Goal: Find specific page/section: Find specific page/section

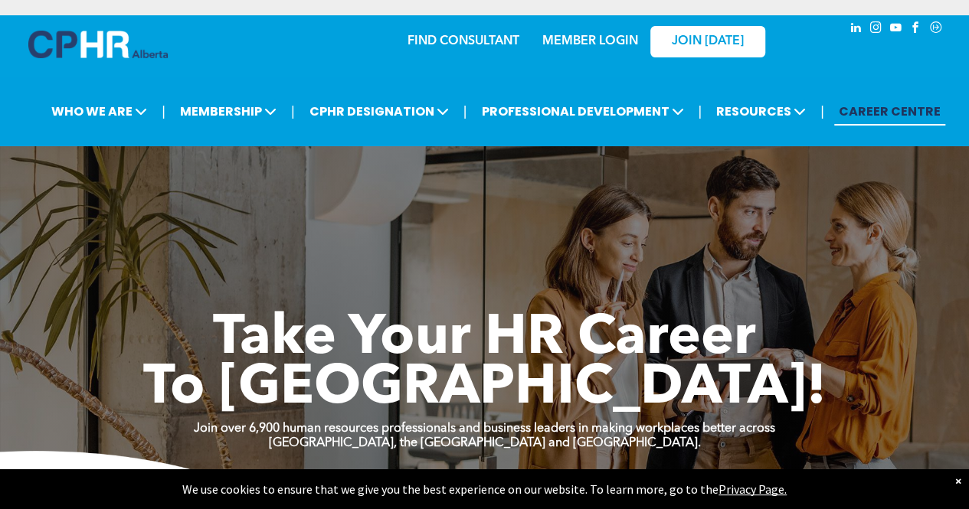
click at [440, 44] on link "FIND CONSULTANT" at bounding box center [464, 41] width 112 height 12
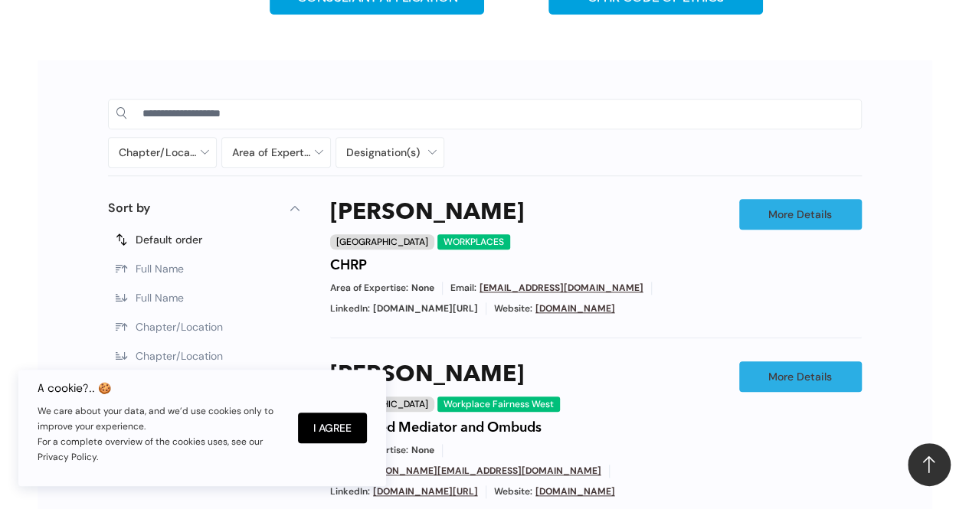
scroll to position [690, 0]
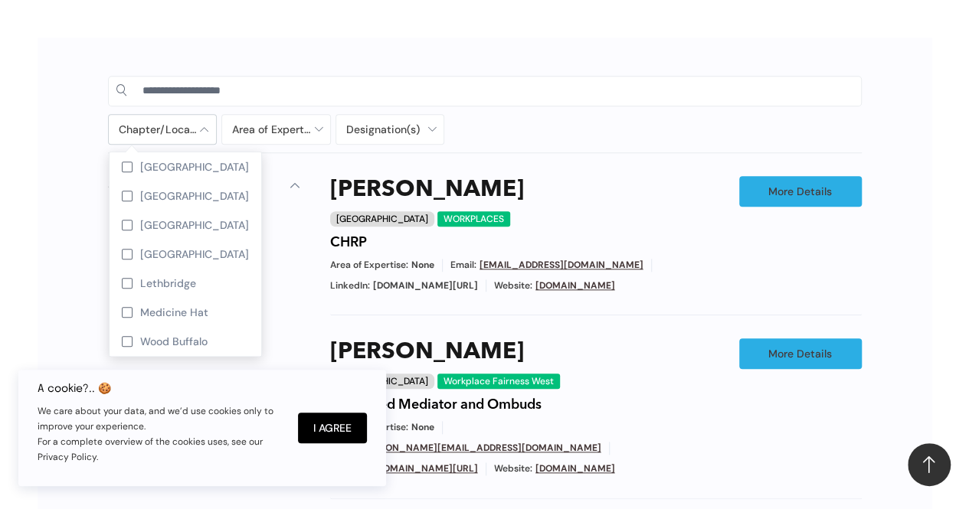
click at [204, 127] on div at bounding box center [163, 129] width 108 height 29
click at [126, 165] on div at bounding box center [127, 167] width 11 height 11
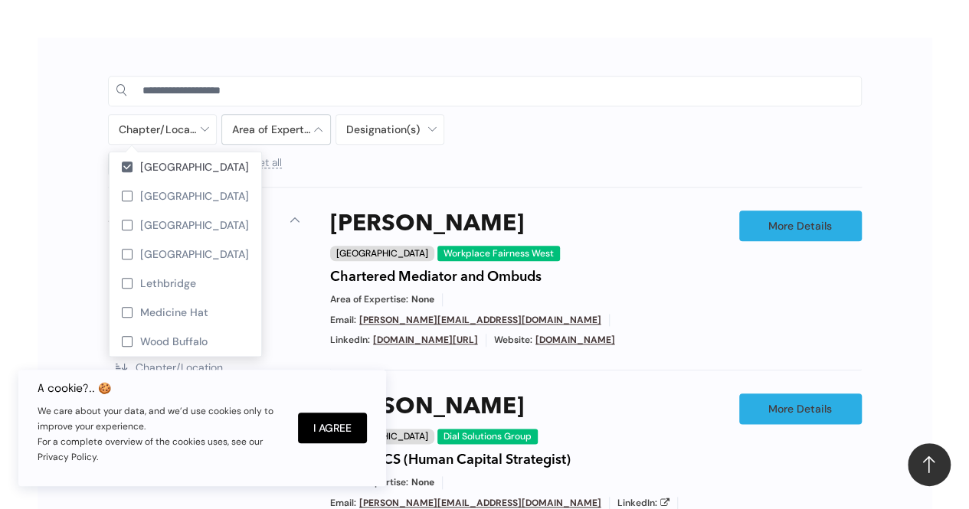
click at [316, 127] on div at bounding box center [276, 129] width 108 height 29
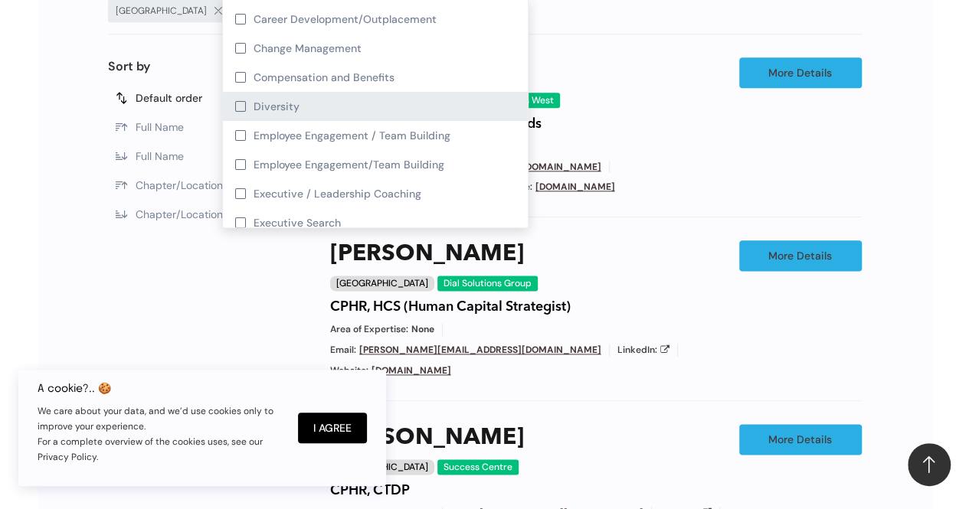
scroll to position [77, 0]
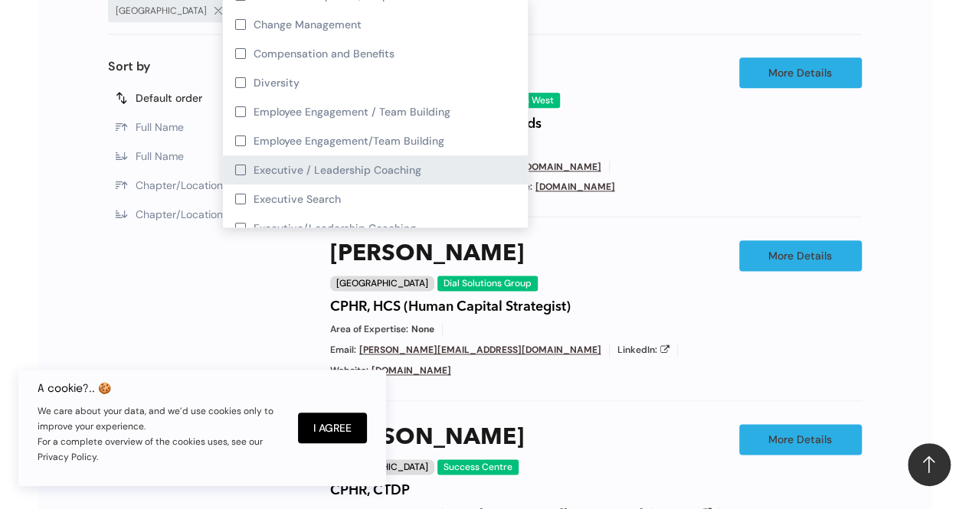
click at [242, 172] on div at bounding box center [240, 170] width 11 height 11
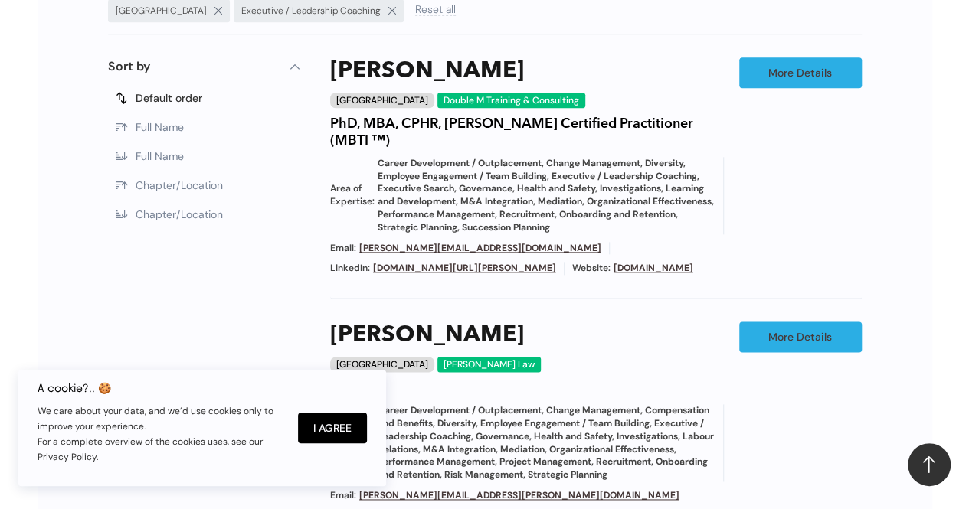
click at [734, 244] on div "Melanie Peacock Calgary Double M Training & Consulting PhD, MBA, CPHR, Myers-Br…" at bounding box center [596, 177] width 532 height 241
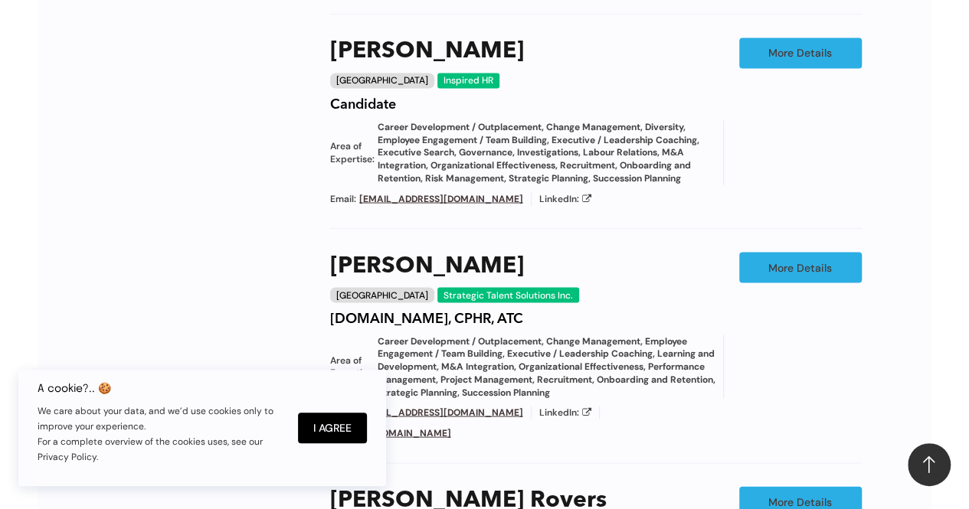
scroll to position [1379, 0]
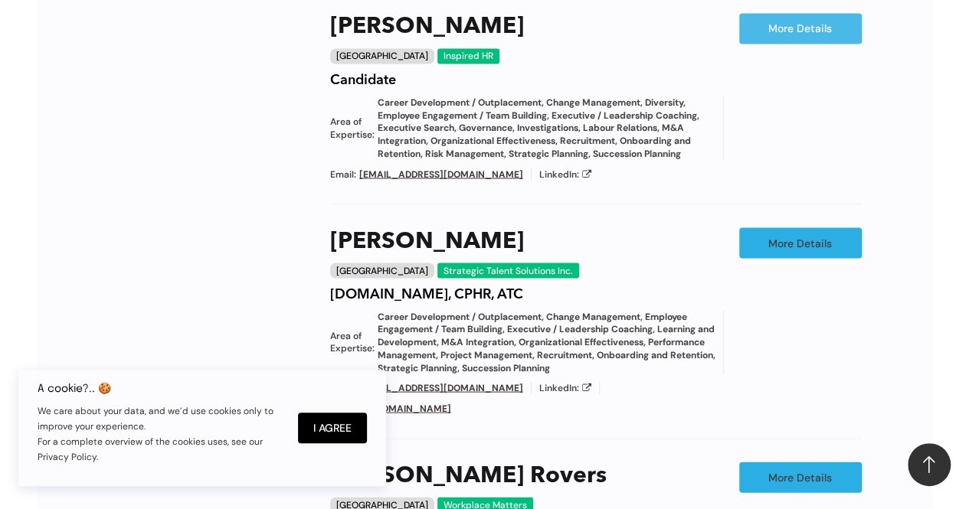
click at [793, 44] on link "More Details" at bounding box center [800, 28] width 123 height 31
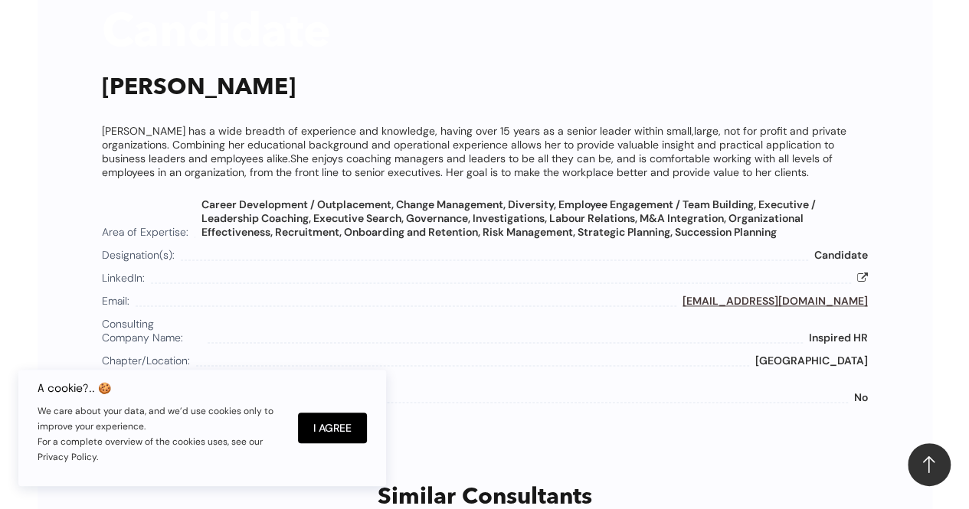
scroll to position [880, 0]
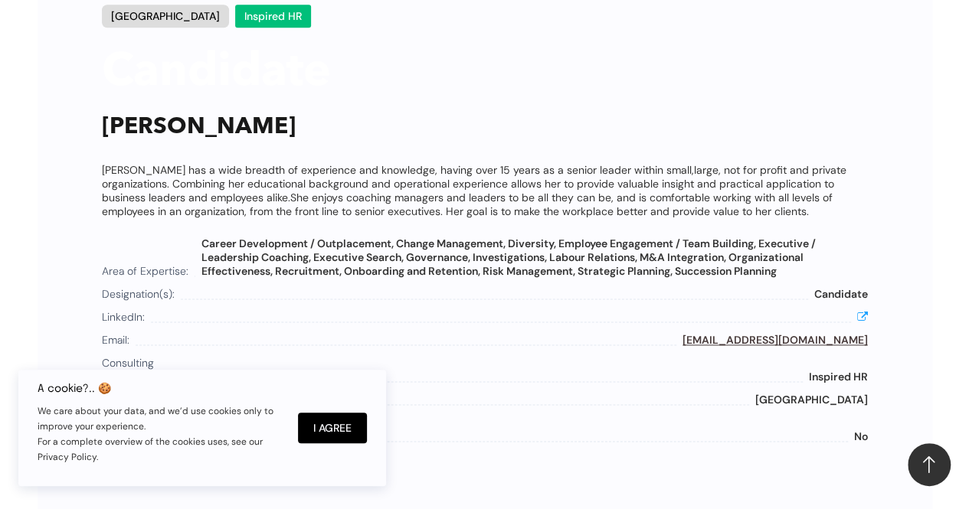
click at [860, 319] on icon at bounding box center [862, 316] width 11 height 11
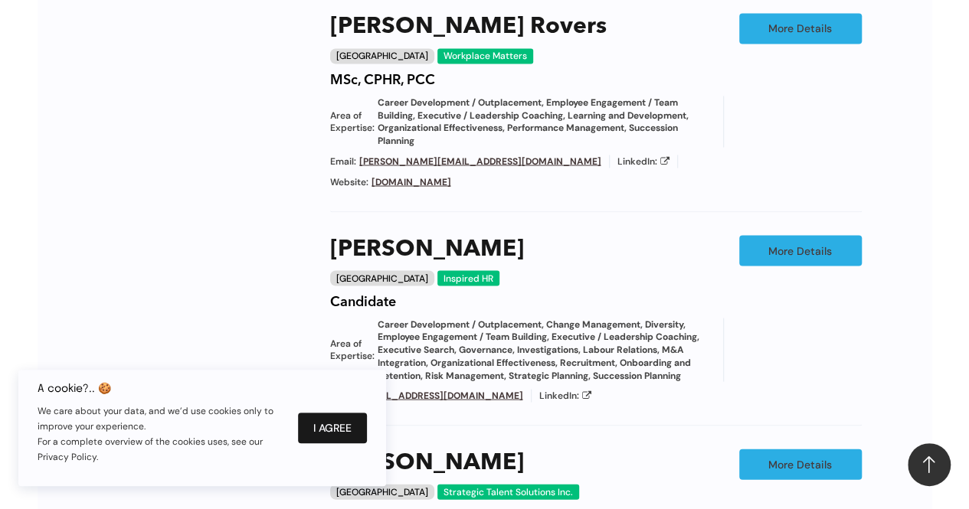
click at [331, 421] on button "I Agree" at bounding box center [332, 428] width 69 height 31
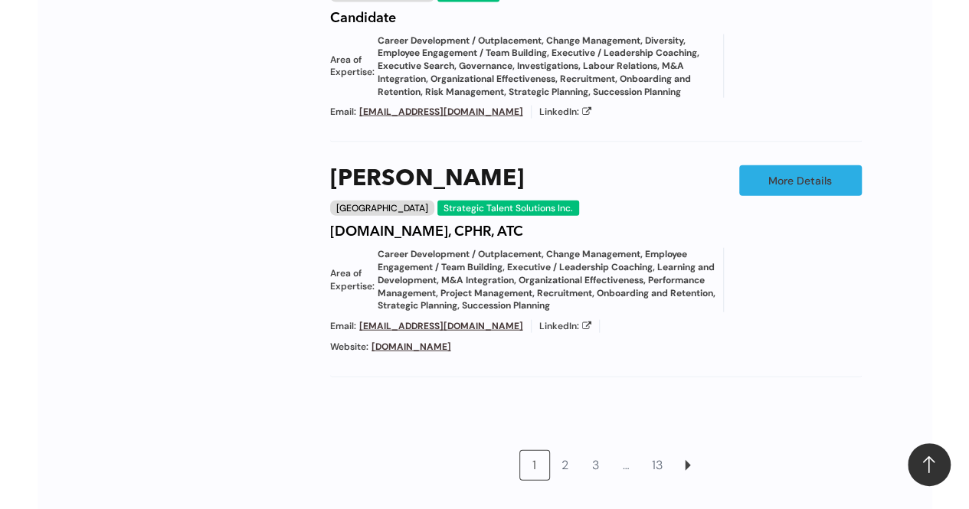
scroll to position [1686, 0]
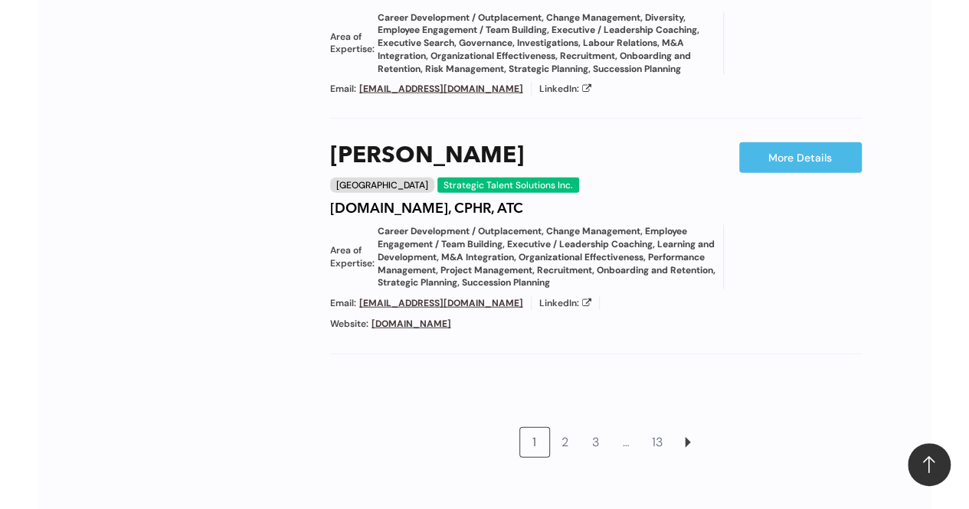
click at [794, 173] on link "More Details" at bounding box center [800, 158] width 123 height 31
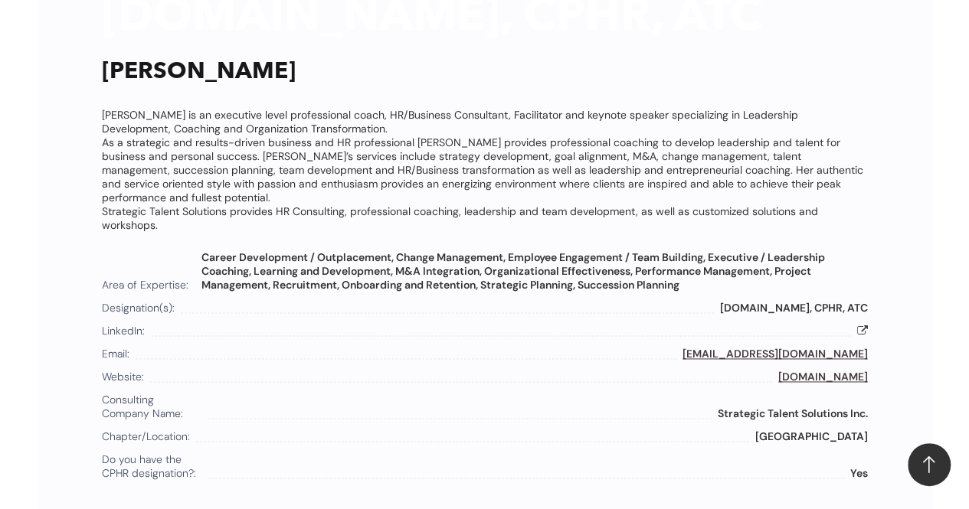
scroll to position [957, 0]
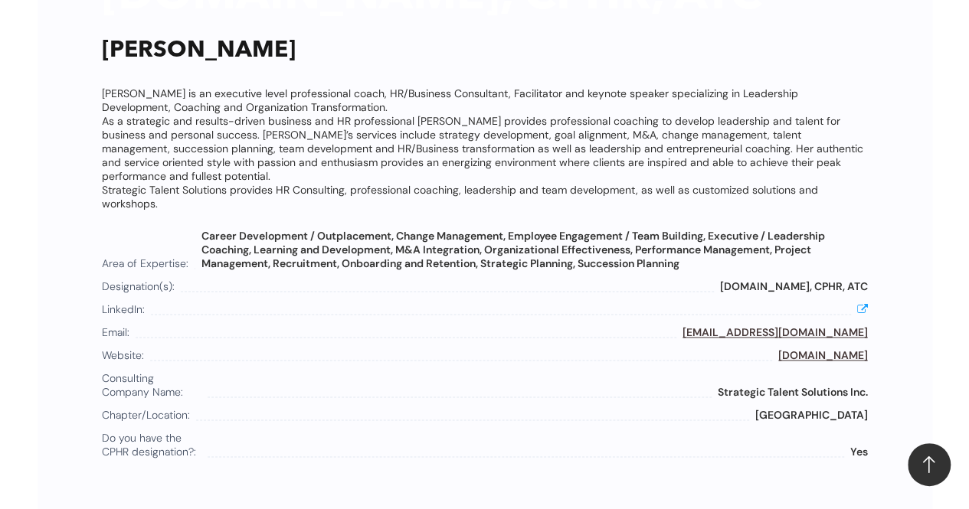
click at [860, 303] on icon at bounding box center [862, 308] width 11 height 11
click at [794, 349] on link "www.strategictalent.ca" at bounding box center [823, 356] width 90 height 14
